Goal: Check status: Check status

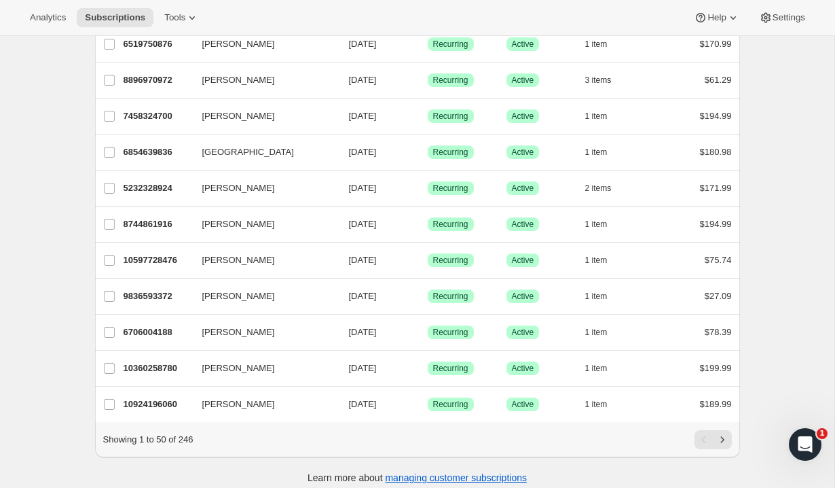
scroll to position [1536, 0]
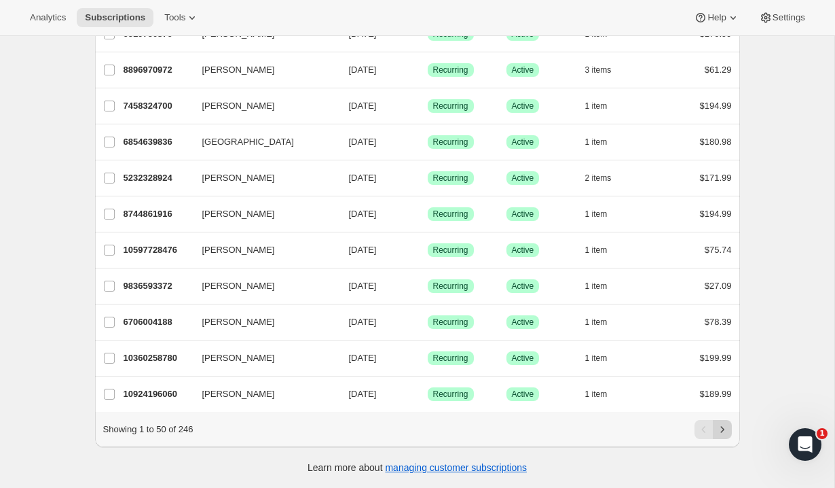
click at [725, 430] on icon "Next" at bounding box center [723, 429] width 14 height 14
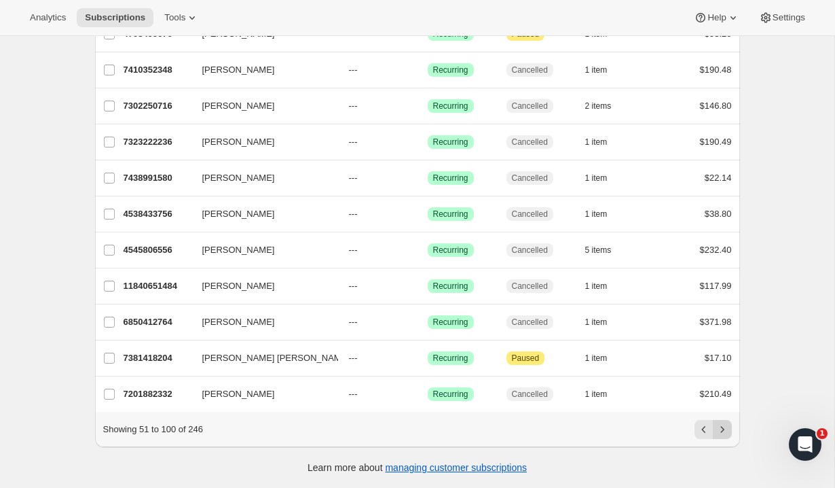
click at [729, 435] on button "Next" at bounding box center [722, 429] width 19 height 19
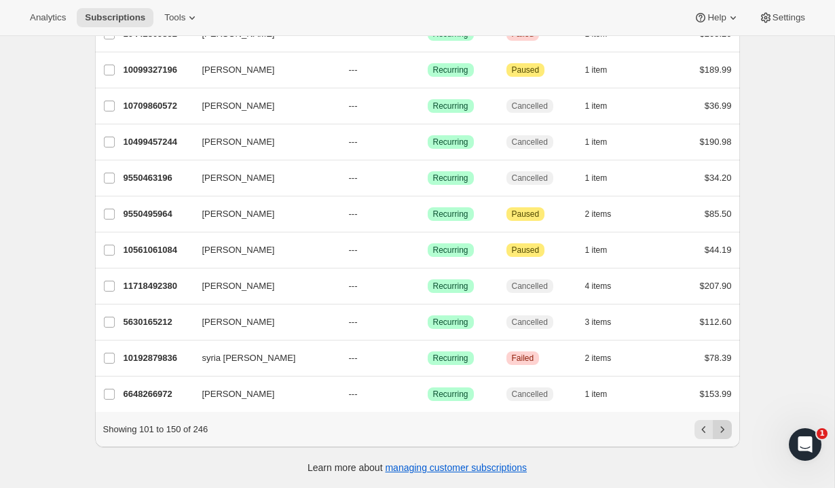
click at [727, 428] on icon "Next" at bounding box center [723, 429] width 14 height 14
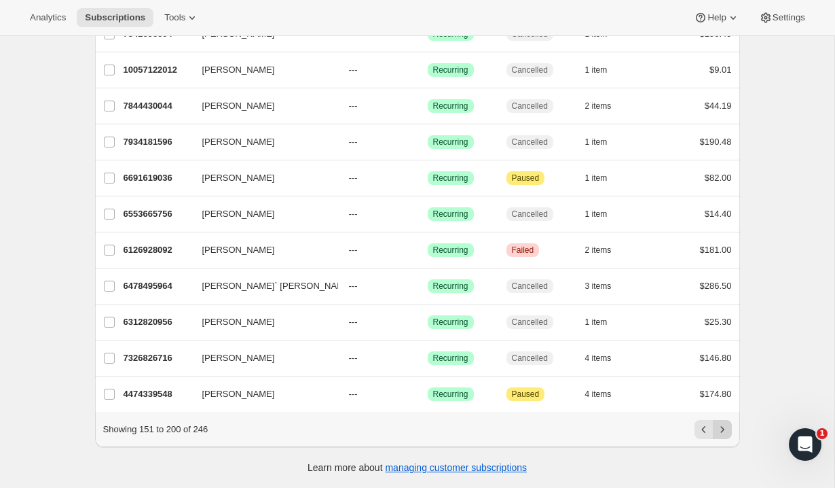
click at [727, 429] on icon "Next" at bounding box center [723, 429] width 14 height 14
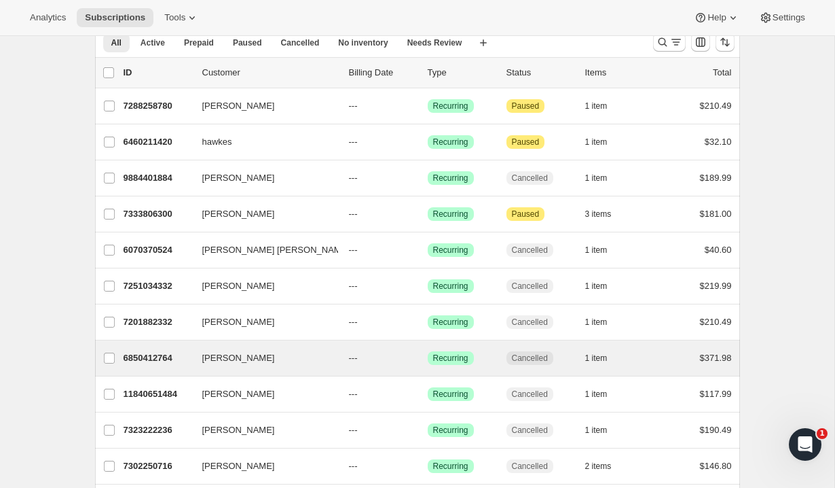
scroll to position [52, 0]
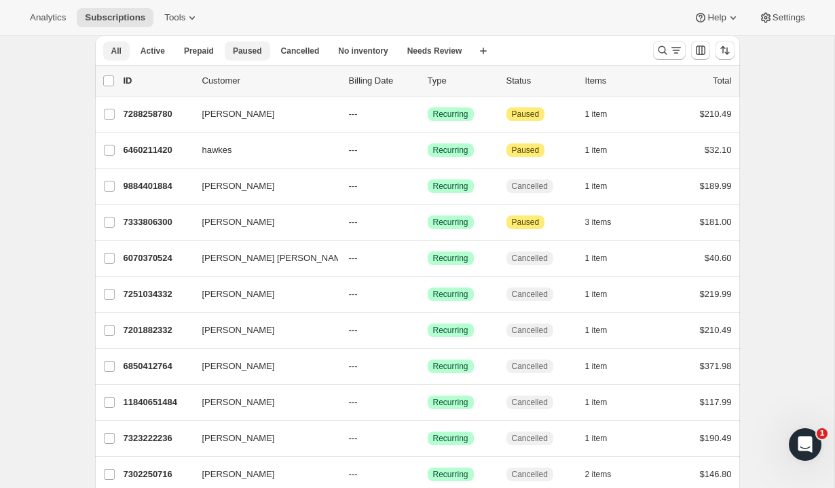
click at [253, 52] on span "Paused" at bounding box center [247, 51] width 29 height 11
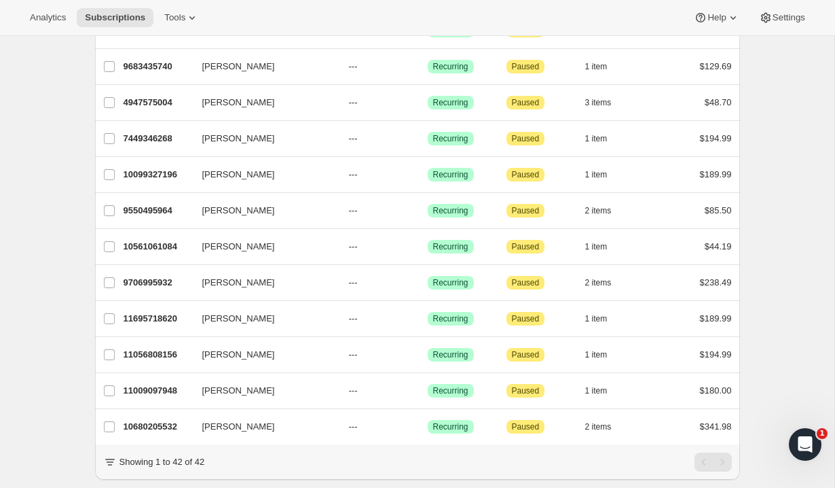
scroll to position [1248, 0]
